Goal: Complete application form: Complete application form

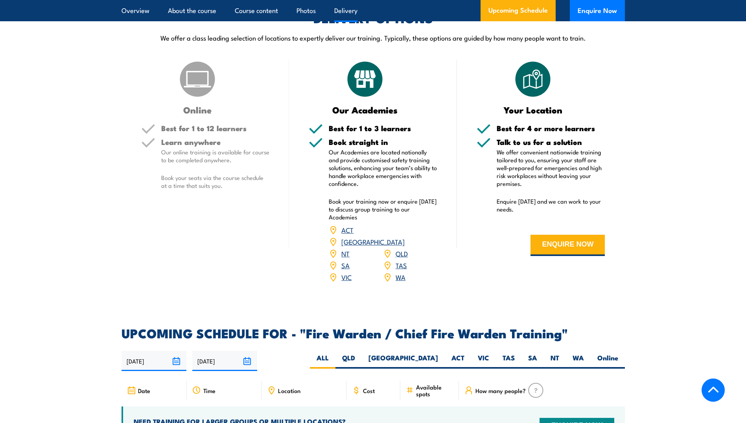
scroll to position [984, 0]
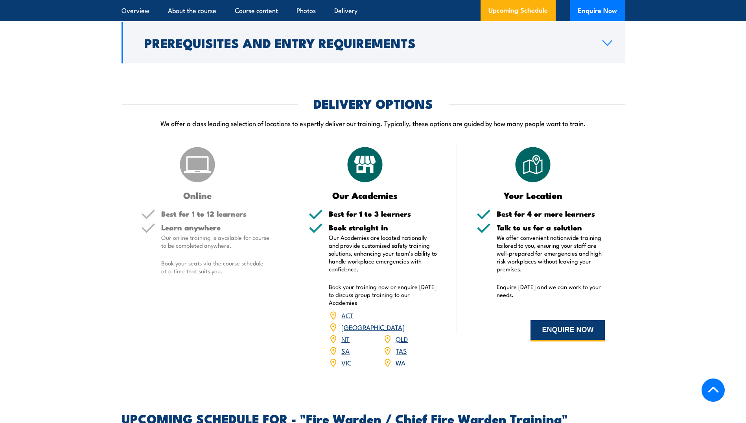
click at [562, 338] on button "ENQUIRE NOW" at bounding box center [568, 330] width 74 height 21
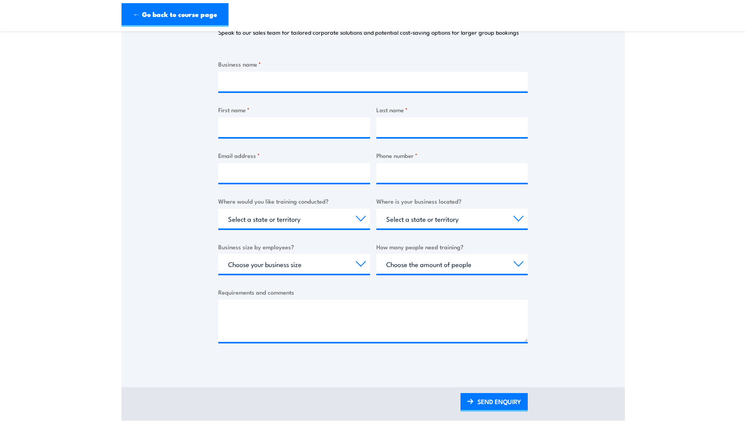
scroll to position [157, 0]
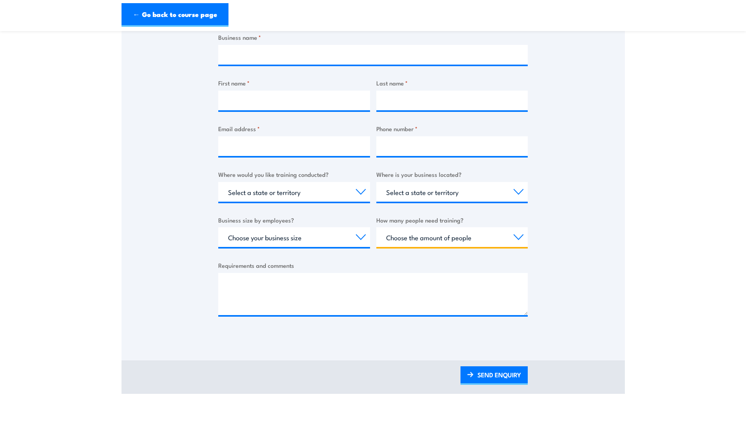
click at [512, 238] on select "Choose the amount of people 1 to 4 5 to 19 20+" at bounding box center [453, 237] width 152 height 20
select select "5 to 19"
click at [377, 227] on select "Choose the amount of people 1 to 4 5 to 19 20+" at bounding box center [453, 237] width 152 height 20
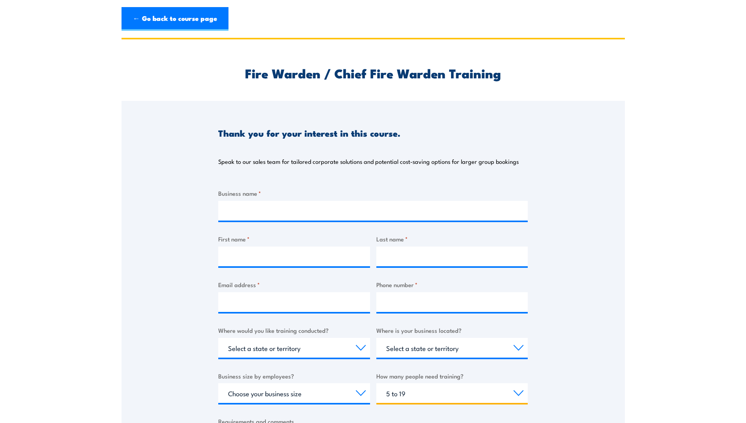
scroll to position [0, 0]
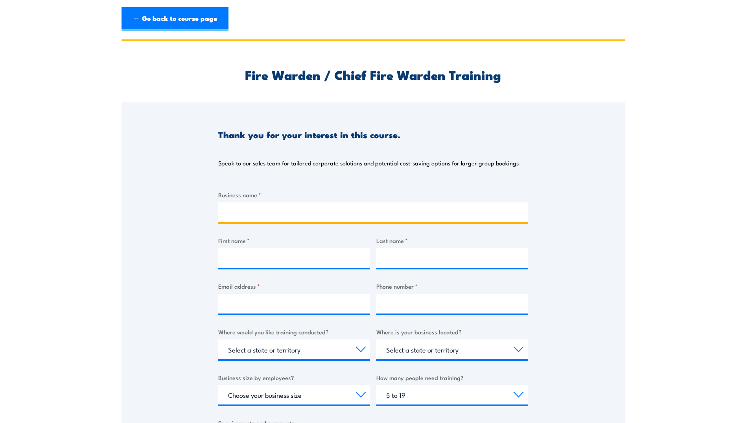
click at [277, 205] on input "Business name *" at bounding box center [373, 212] width 310 height 20
type input "Parratech"
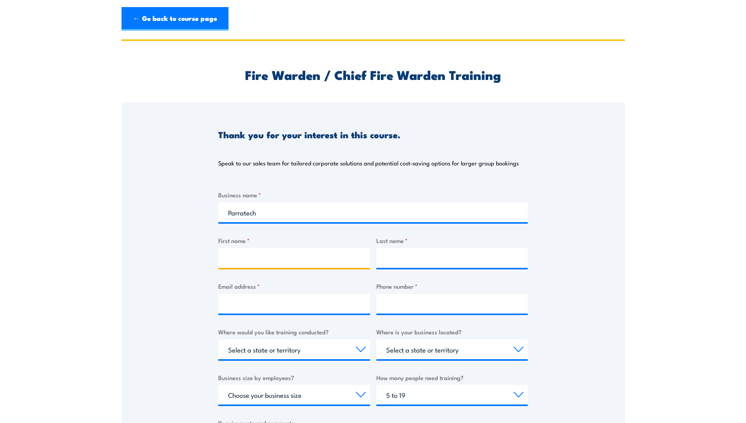
click at [255, 251] on input "First name *" at bounding box center [294, 258] width 152 height 20
type input "[PERSON_NAME]"
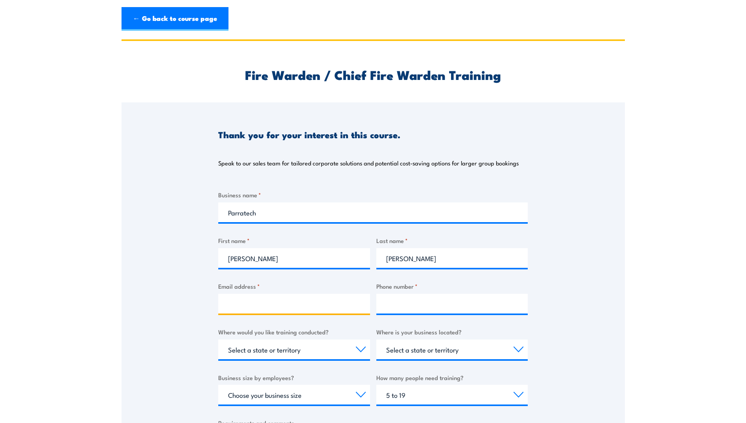
click at [301, 303] on input "Email address *" at bounding box center [294, 303] width 152 height 20
type input "[PERSON_NAME][EMAIL_ADDRESS][PERSON_NAME][DOMAIN_NAME]"
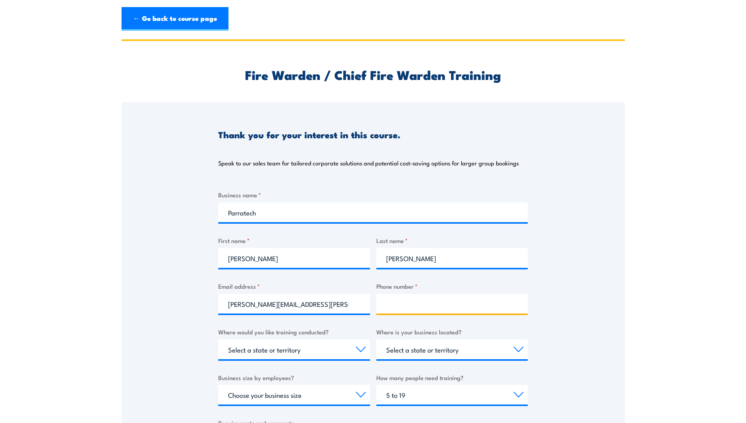
click at [427, 304] on input "Phone number *" at bounding box center [453, 303] width 152 height 20
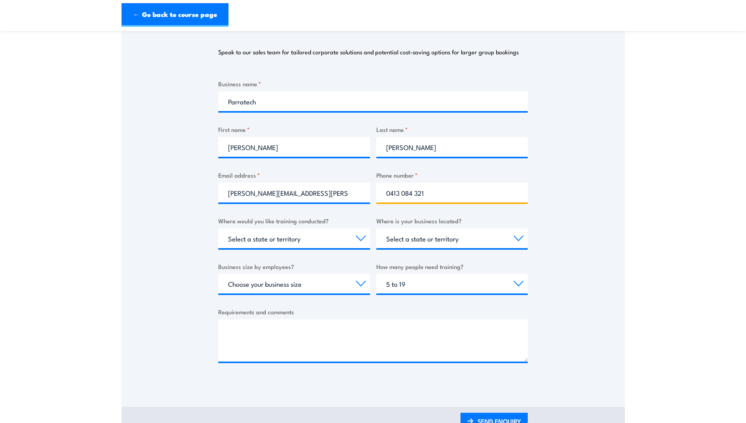
scroll to position [118, 0]
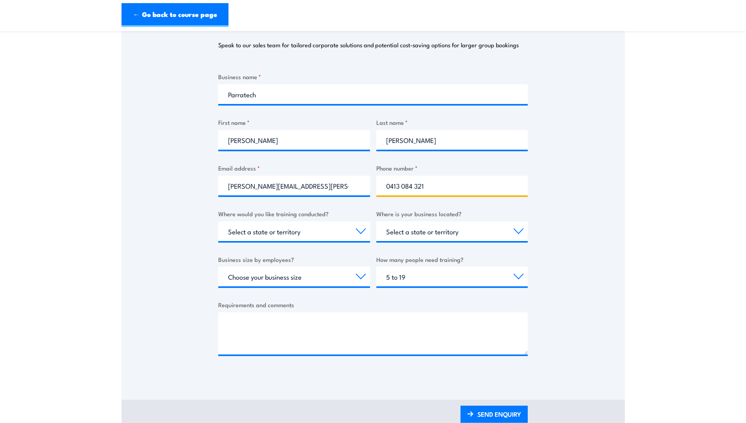
type input "0413 084 321"
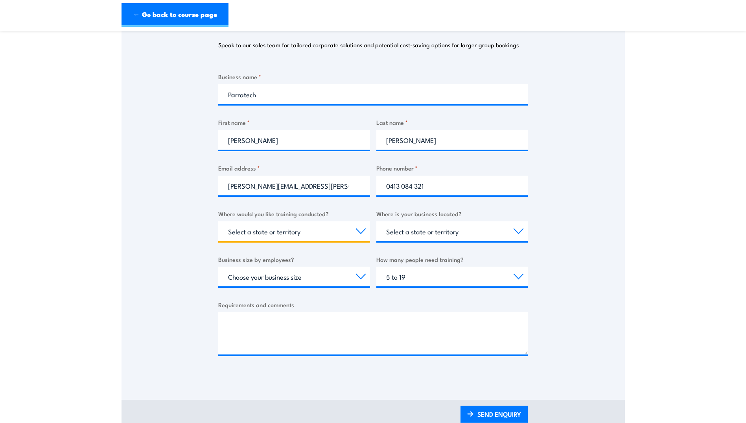
click at [305, 227] on select "Select a state or territory Nationally - multiple locations [GEOGRAPHIC_DATA] […" at bounding box center [294, 231] width 152 height 20
select select "[GEOGRAPHIC_DATA]"
click at [218, 221] on select "Select a state or territory Nationally - multiple locations [GEOGRAPHIC_DATA] […" at bounding box center [294, 231] width 152 height 20
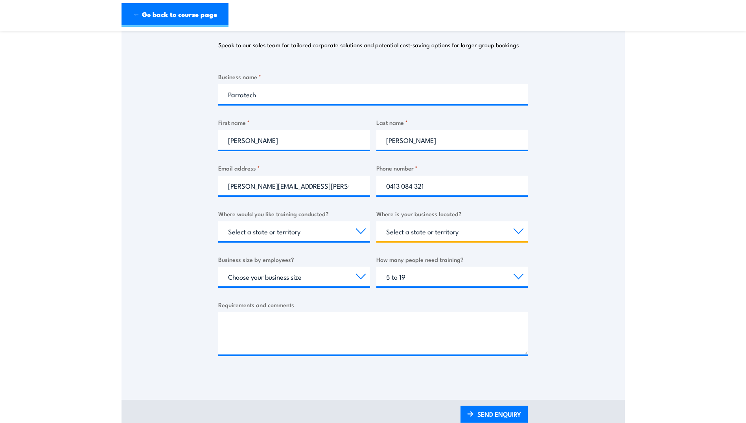
click at [488, 230] on select "Select a state or territory [GEOGRAPHIC_DATA] [GEOGRAPHIC_DATA] [GEOGRAPHIC_DAT…" at bounding box center [453, 231] width 152 height 20
select select "[GEOGRAPHIC_DATA]"
click at [377, 221] on select "Select a state or territory [GEOGRAPHIC_DATA] [GEOGRAPHIC_DATA] [GEOGRAPHIC_DAT…" at bounding box center [453, 231] width 152 height 20
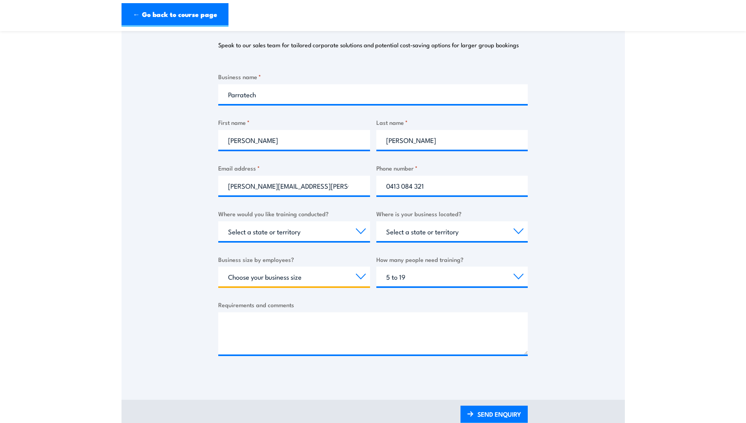
click at [306, 277] on select "Choose your business size 1 to 19 20 to 199 200+" at bounding box center [294, 276] width 152 height 20
select select "20 to 199"
click at [218, 266] on select "Choose your business size 1 to 19 20 to 199 200+" at bounding box center [294, 276] width 152 height 20
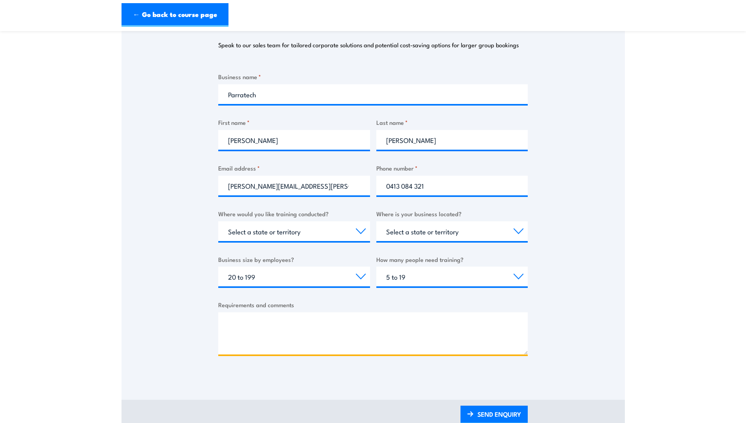
click at [289, 329] on textarea "Requirements and comments" at bounding box center [373, 333] width 310 height 42
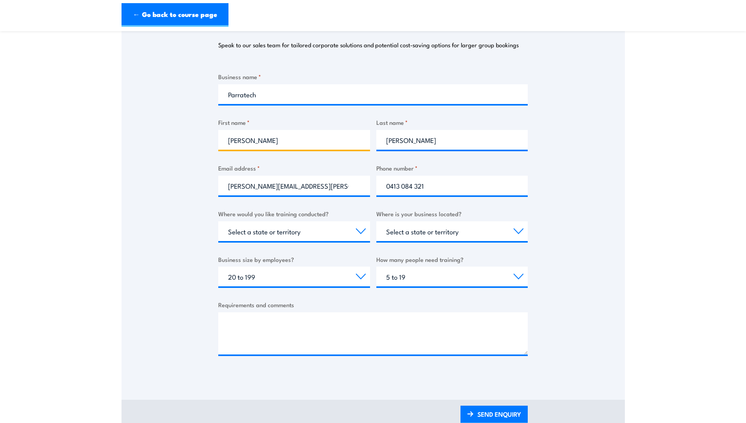
click at [260, 138] on input "[PERSON_NAME]" at bounding box center [294, 140] width 152 height 20
type input "[PERSON_NAME]"
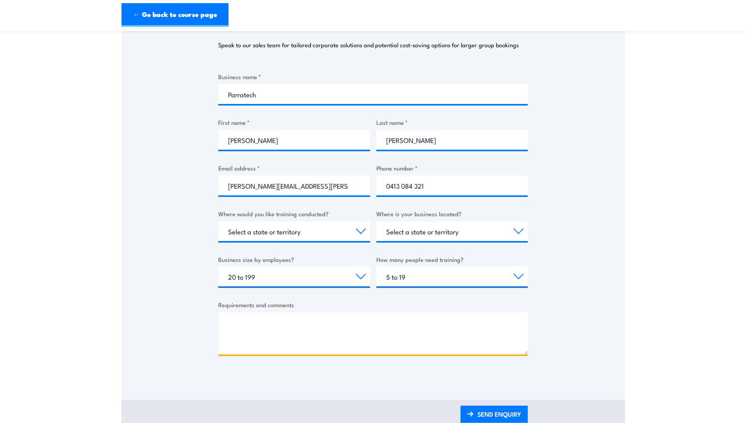
click at [319, 321] on textarea "Requirements and comments" at bounding box center [373, 333] width 310 height 42
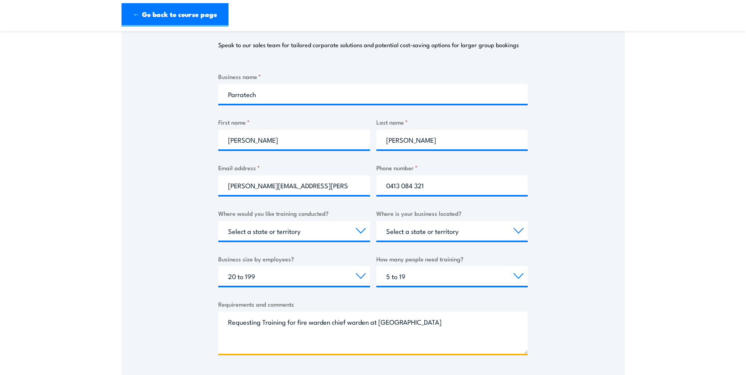
click at [439, 321] on textarea "Requesting Training for fire warden chief warden at [GEOGRAPHIC_DATA]" at bounding box center [373, 333] width 310 height 42
click at [266, 340] on textarea "Requesting Training for fire warden chief warden at [GEOGRAPHIC_DATA] ([STREET_…" at bounding box center [373, 333] width 310 height 42
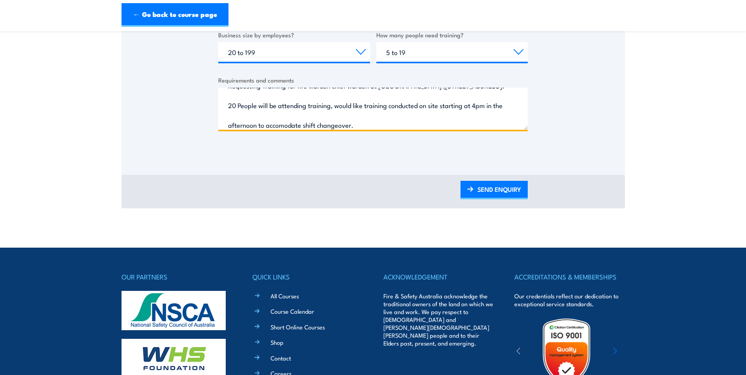
scroll to position [354, 0]
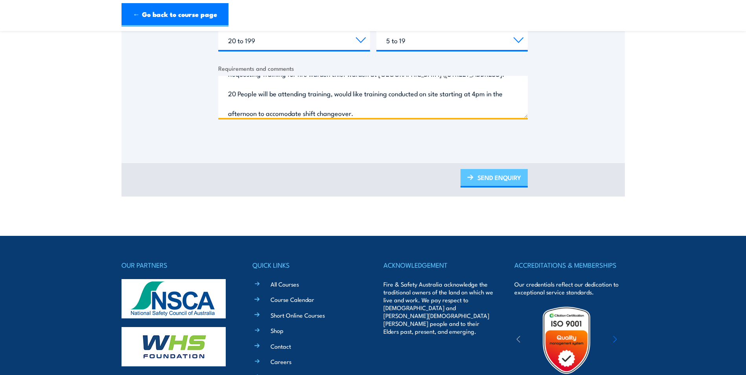
type textarea "Requesting Training for fire warden chief warden at [GEOGRAPHIC_DATA] ([STREET_…"
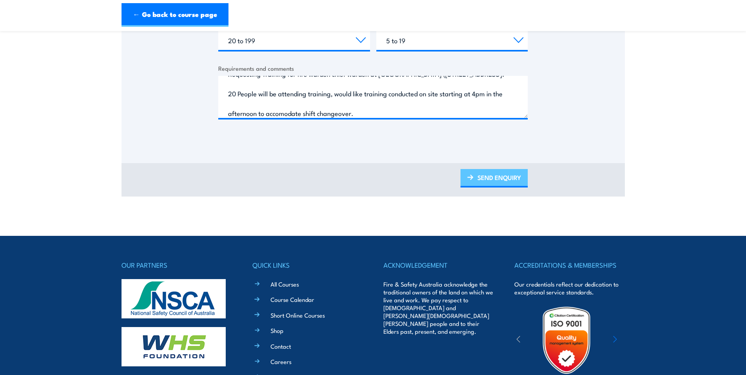
click at [497, 183] on link "SEND ENQUIRY" at bounding box center [494, 178] width 67 height 18
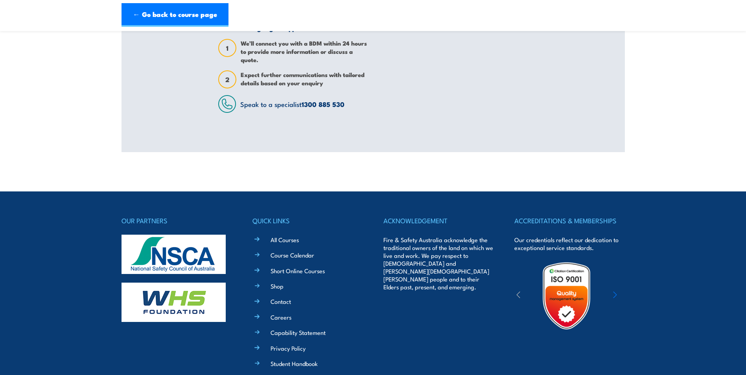
scroll to position [0, 0]
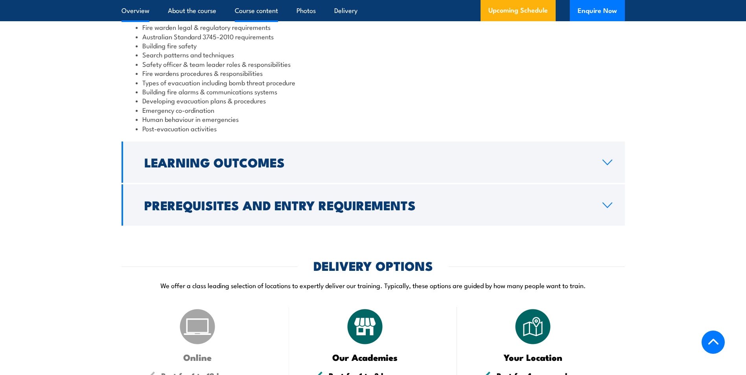
scroll to position [748, 0]
